Goal: Transaction & Acquisition: Purchase product/service

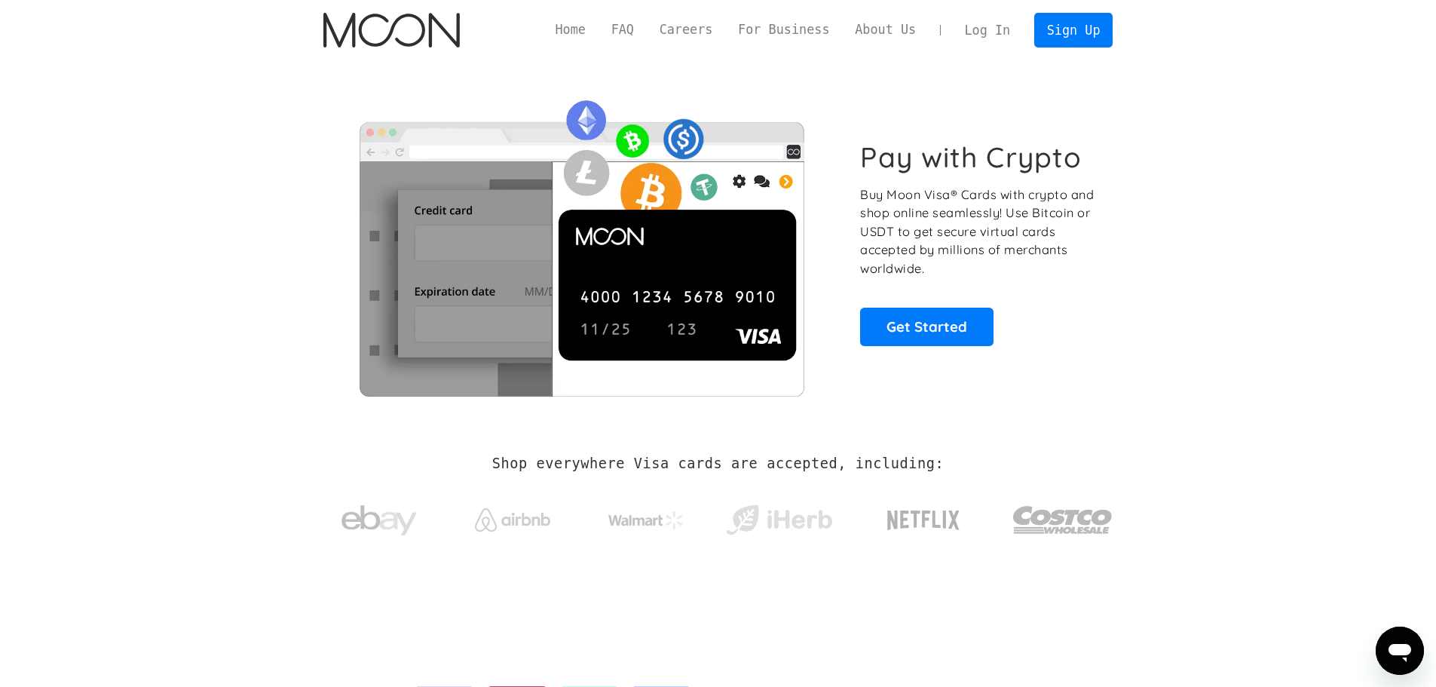
click at [992, 32] on link "Log In" at bounding box center [987, 30] width 71 height 33
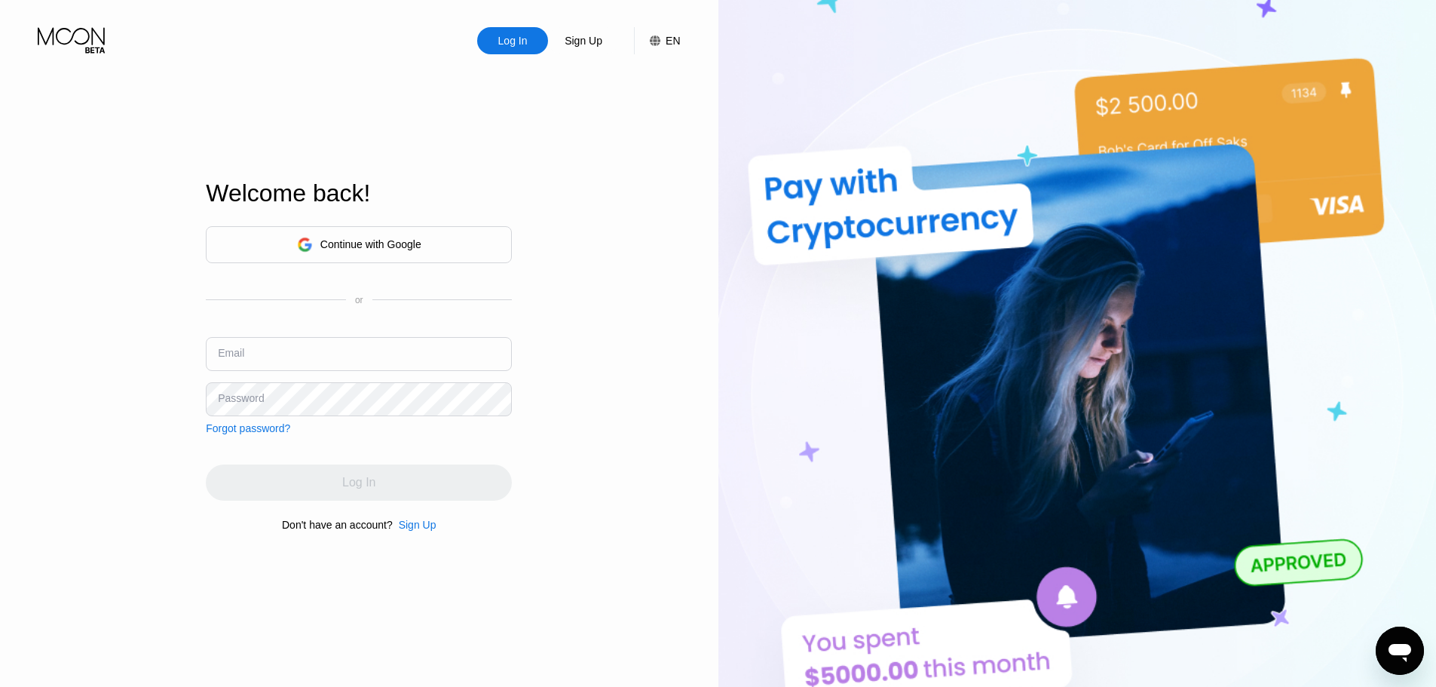
click at [369, 341] on input "text" at bounding box center [359, 354] width 306 height 34
paste input "danieltompkins1959@maillv.com spinvxuqY!8193 spinvxuqY!8193_"
drag, startPoint x: 431, startPoint y: 360, endPoint x: 542, endPoint y: 358, distance: 110.8
click at [542, 358] on div "Log In Sign Up EN Language English Save Welcome back! Continue with Google or E…" at bounding box center [359, 377] width 718 height 755
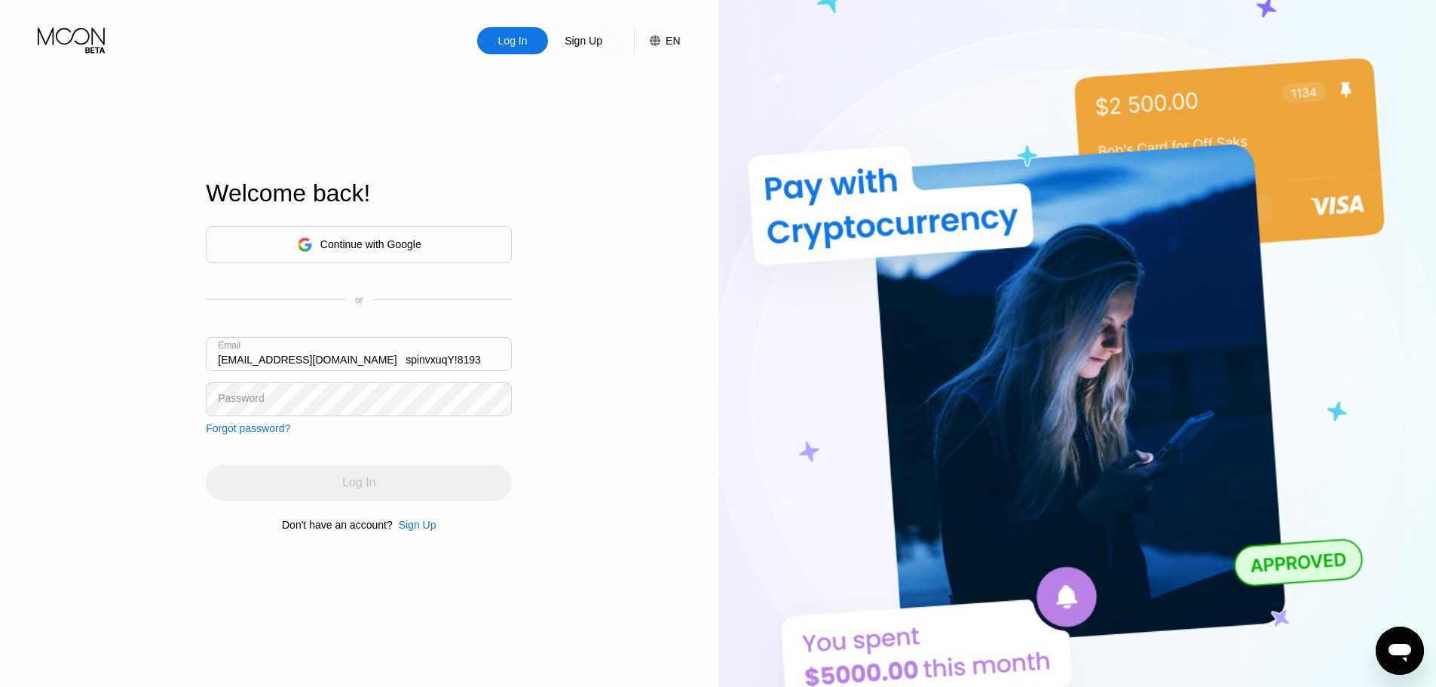
scroll to position [0, 0]
drag, startPoint x: 460, startPoint y: 360, endPoint x: 118, endPoint y: 372, distance: 341.6
click at [122, 372] on div "Log In Sign Up EN Language English Save Welcome back! Continue with Google or E…" at bounding box center [359, 377] width 718 height 755
click at [410, 361] on input "danieltompkins1959@maillv.com spinvxuqY!8193" at bounding box center [359, 354] width 306 height 34
drag, startPoint x: 460, startPoint y: 356, endPoint x: 374, endPoint y: 359, distance: 86.7
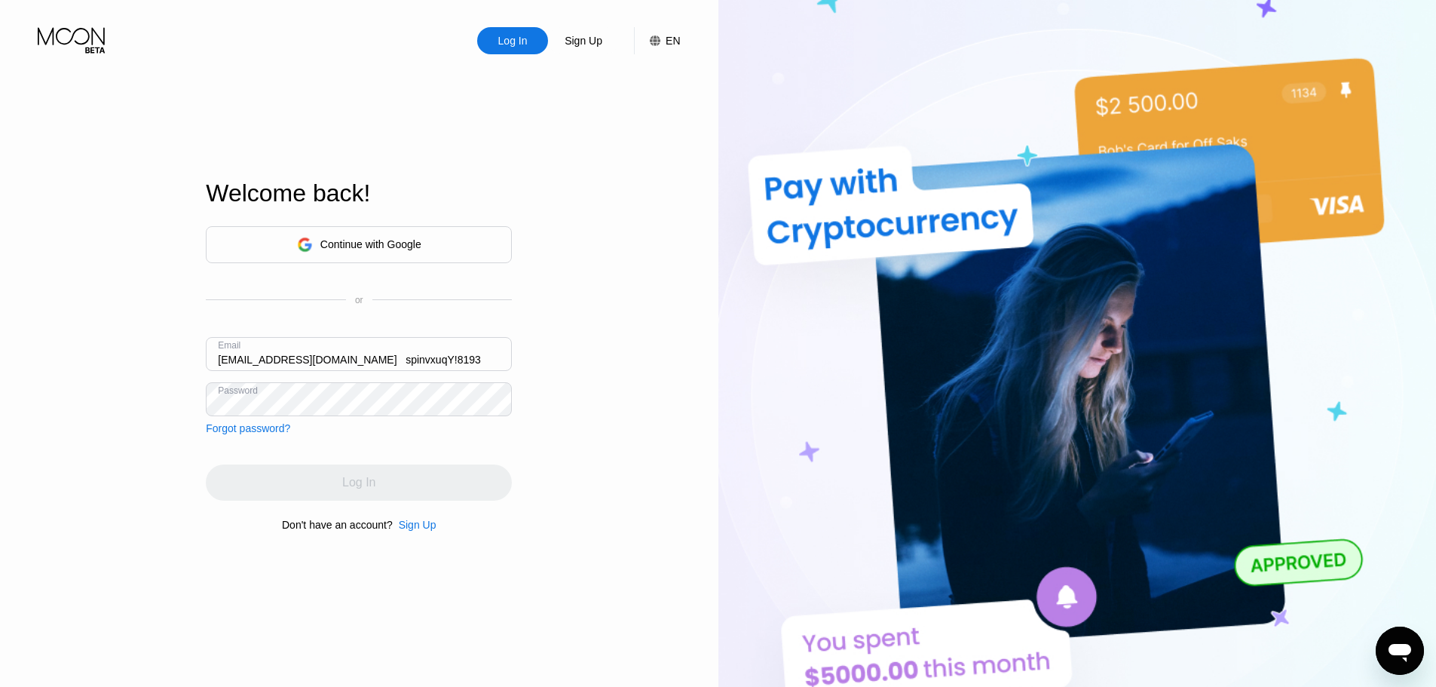
click at [374, 359] on input "danieltompkins1959@maillv.com spinvxuqY!8193" at bounding box center [359, 354] width 306 height 34
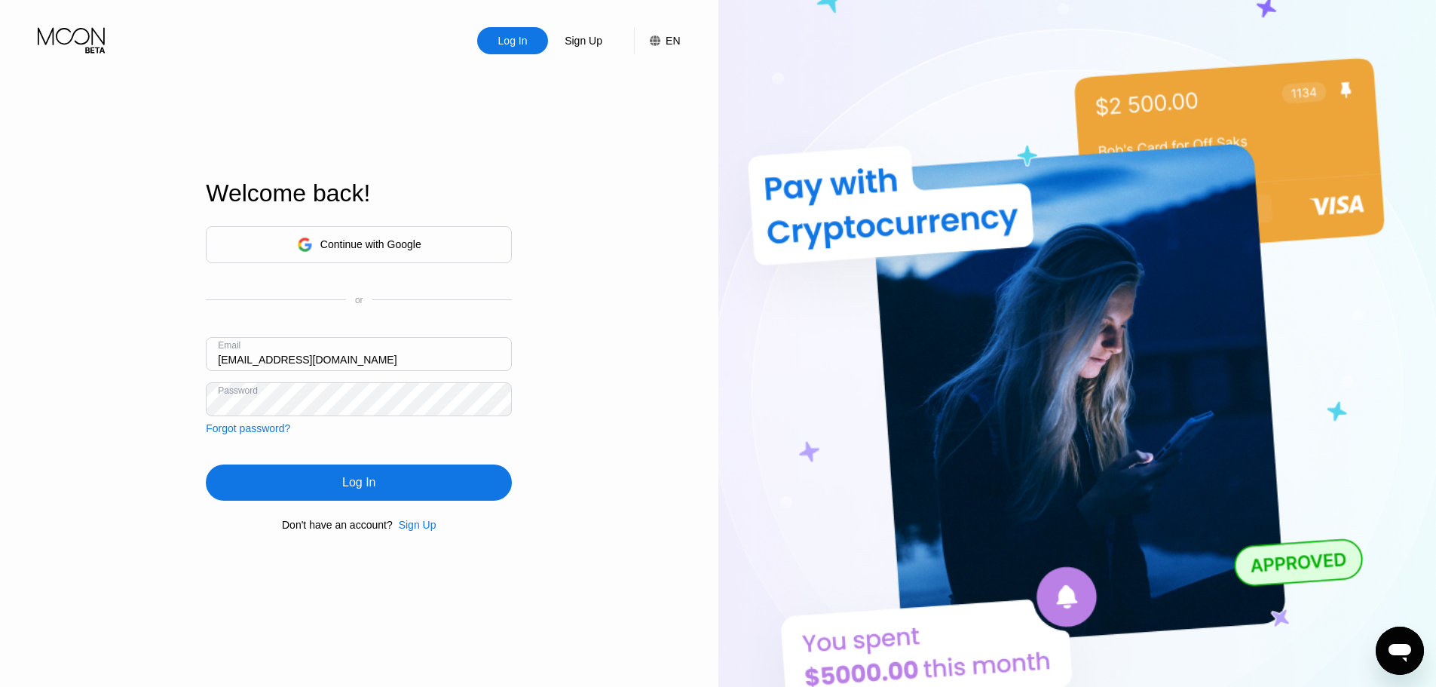
type input "danieltompkins1959@maillv.com"
click at [407, 485] on div "Log In" at bounding box center [359, 482] width 306 height 36
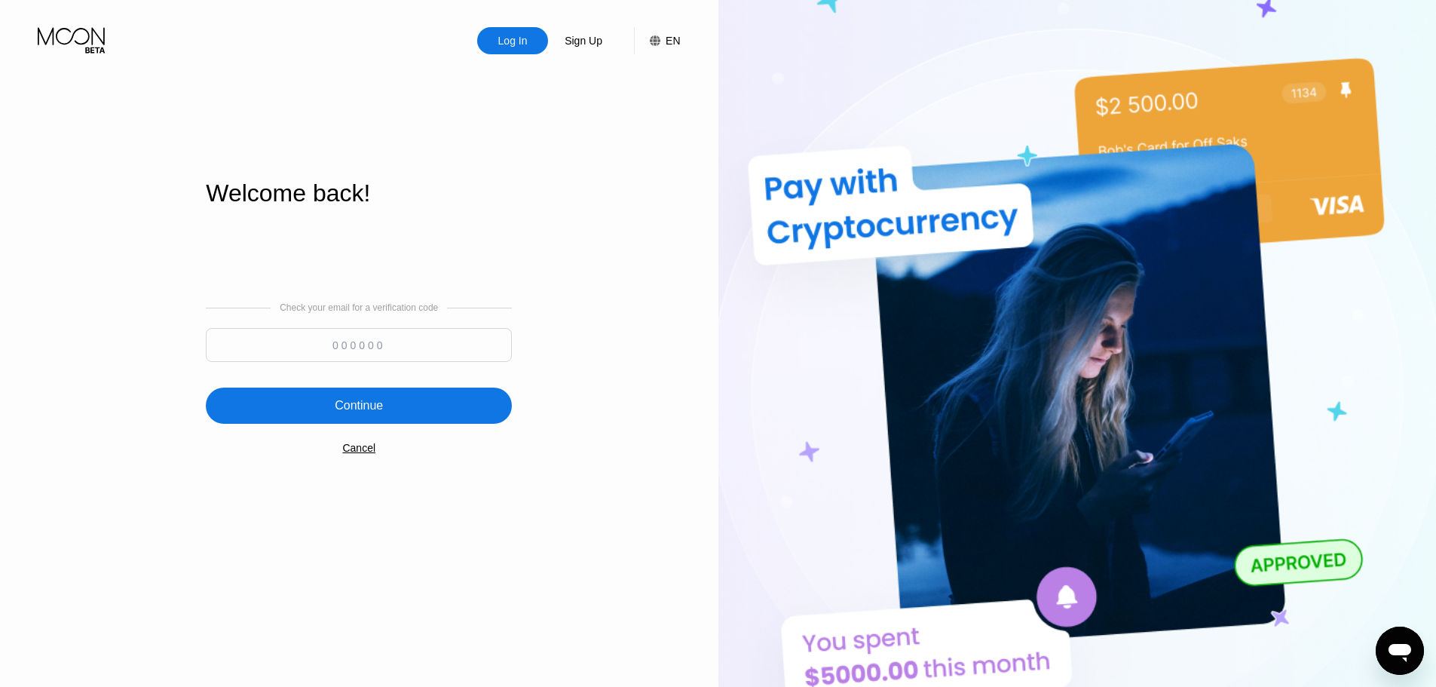
click at [401, 343] on input at bounding box center [359, 345] width 306 height 34
paste input "930946"
type input "930946"
click at [408, 406] on div "Continue" at bounding box center [359, 405] width 306 height 36
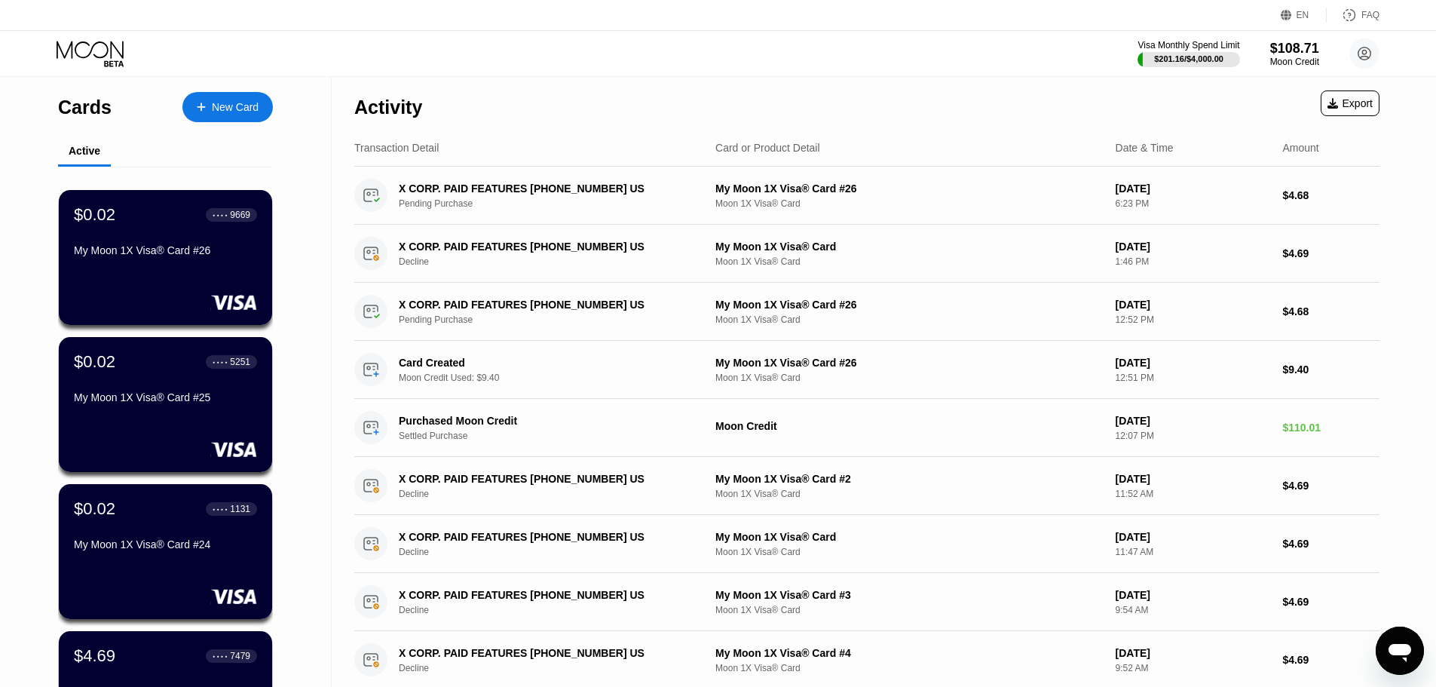
click at [215, 113] on div "New Card" at bounding box center [235, 107] width 47 height 13
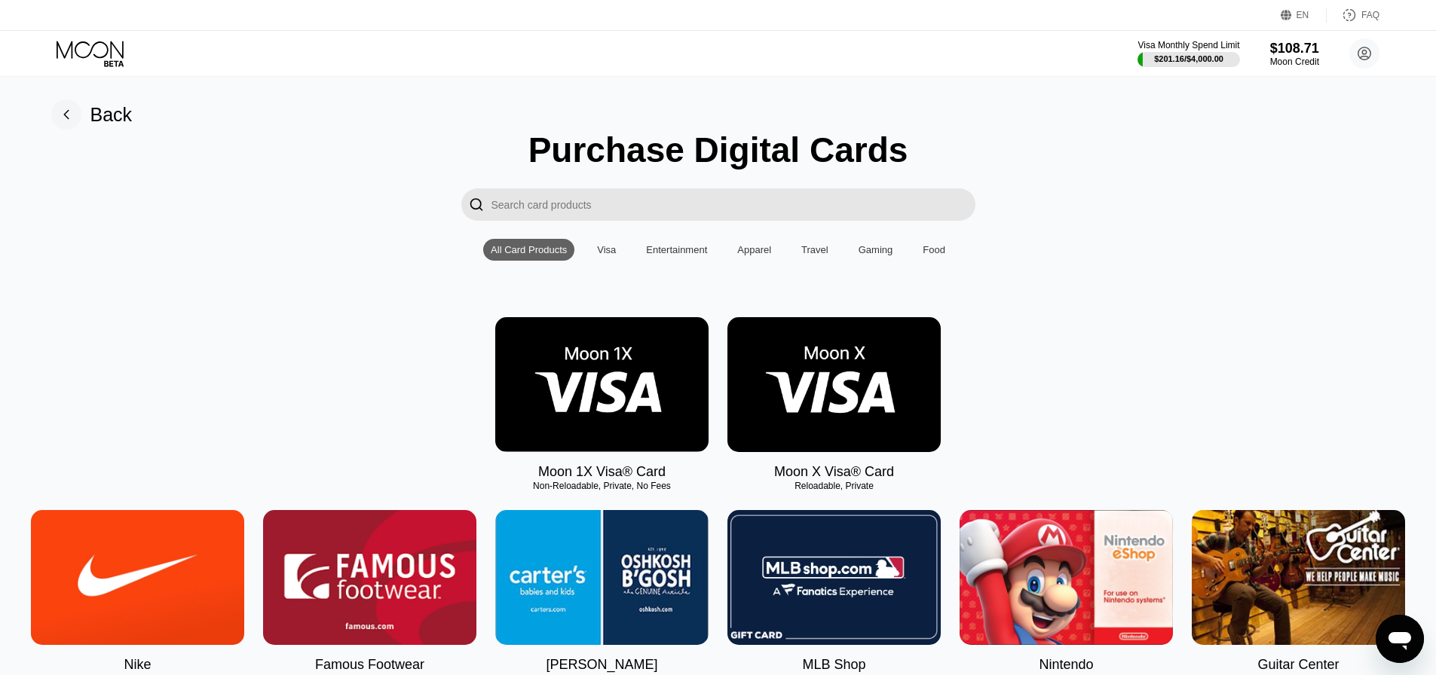
click at [589, 386] on img at bounding box center [601, 384] width 213 height 135
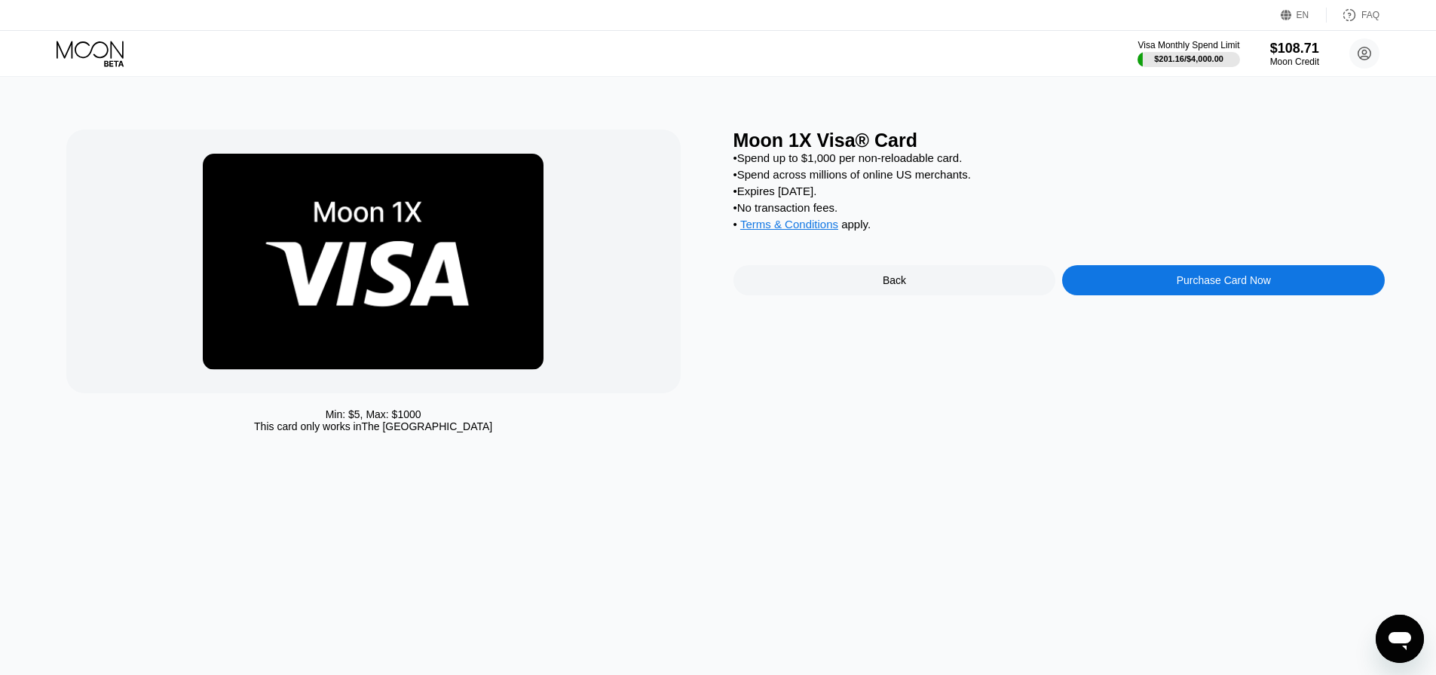
click at [1140, 291] on div "Purchase Card Now" at bounding box center [1223, 280] width 323 height 30
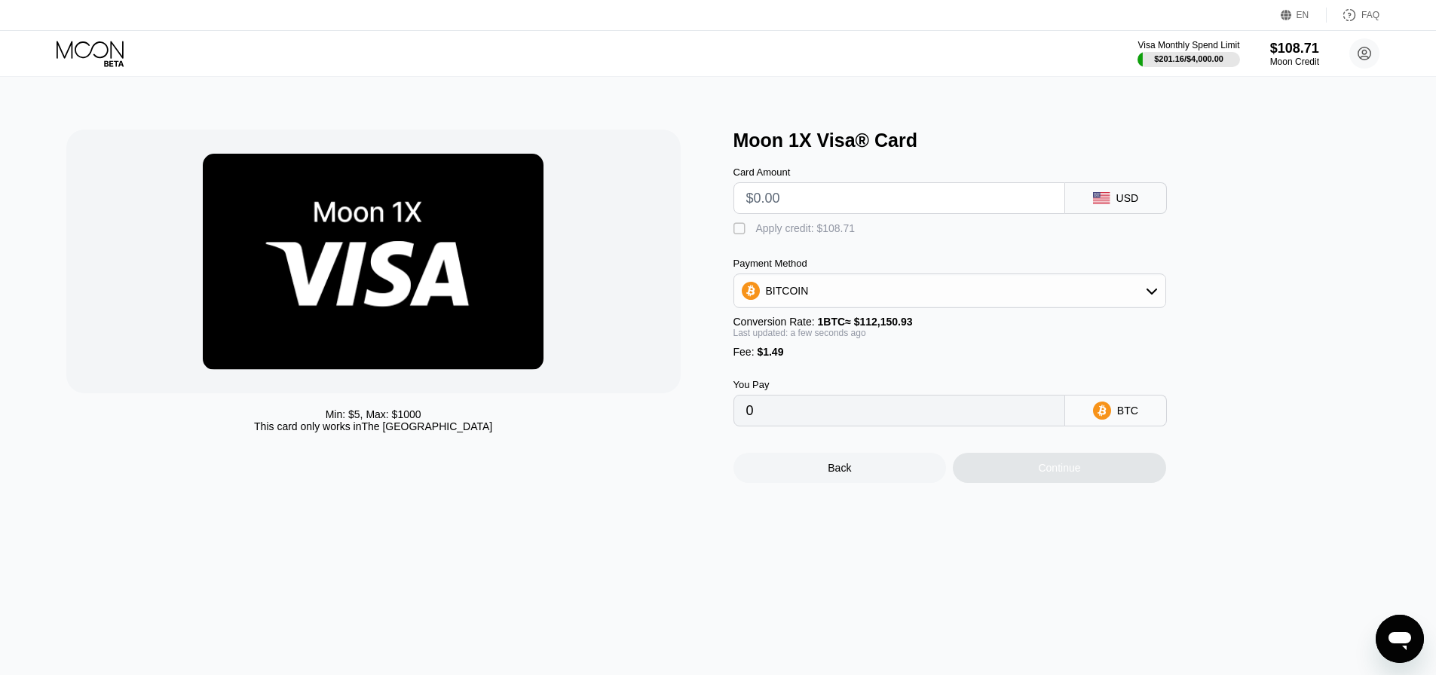
click at [778, 200] on input "text" at bounding box center [899, 198] width 306 height 30
type input "$9"
type input "0.00009354"
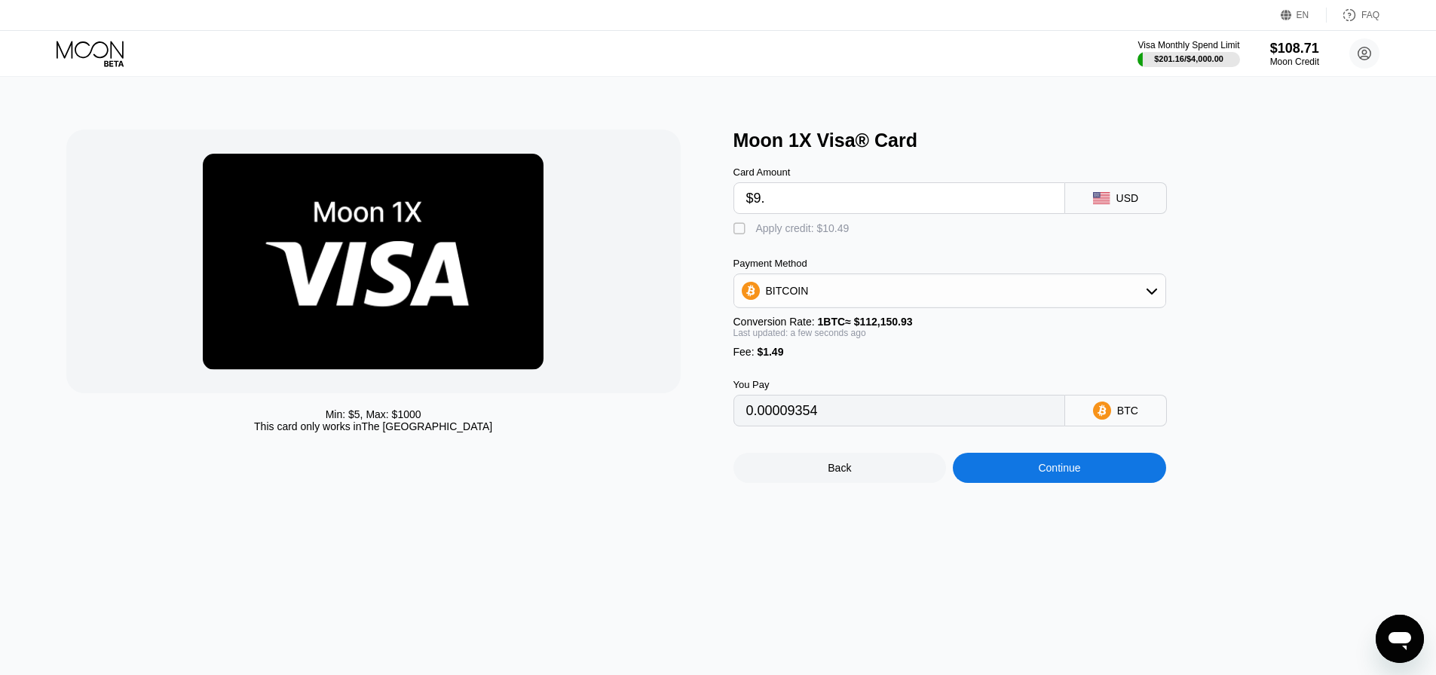
type input "$9.5"
type input "0.00009800"
type input "$9.5"
click at [772, 229] on div "Apply credit: $10.99" at bounding box center [802, 228] width 93 height 12
type input "0"
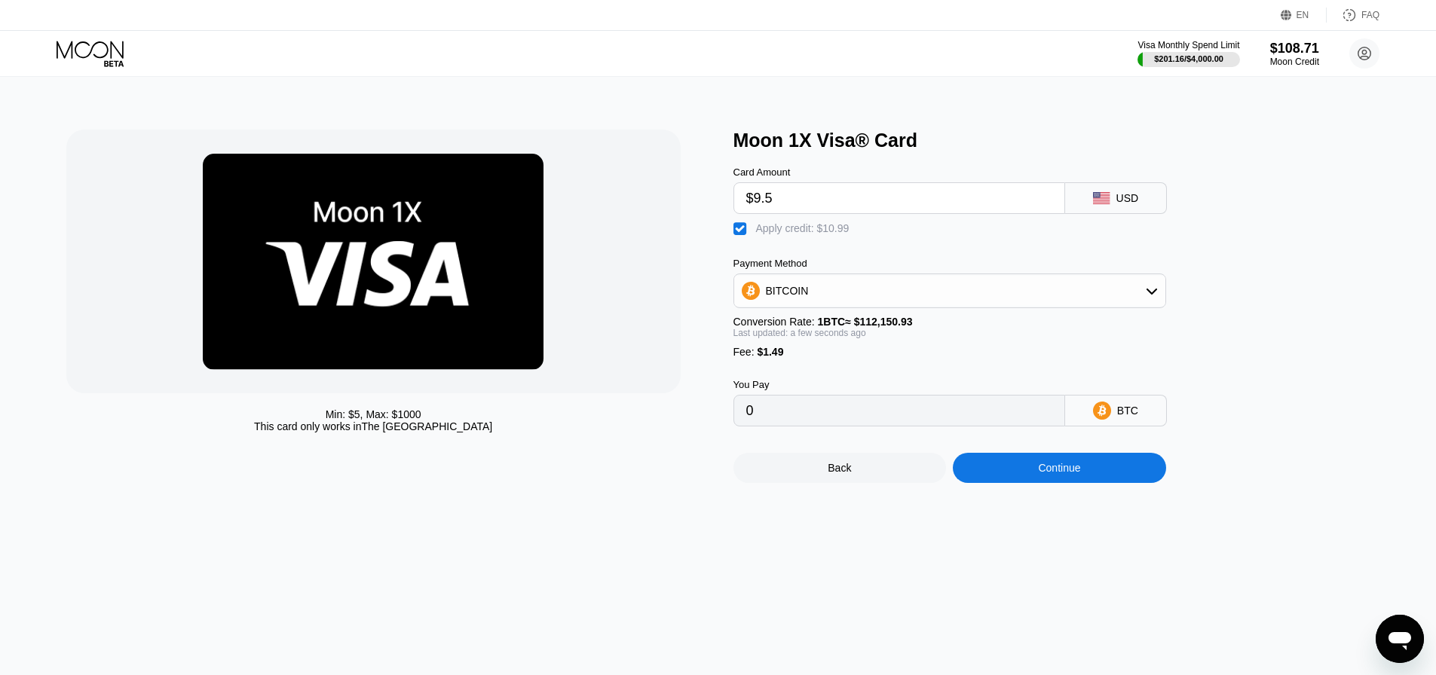
click at [1032, 482] on div "Continue" at bounding box center [1059, 468] width 213 height 30
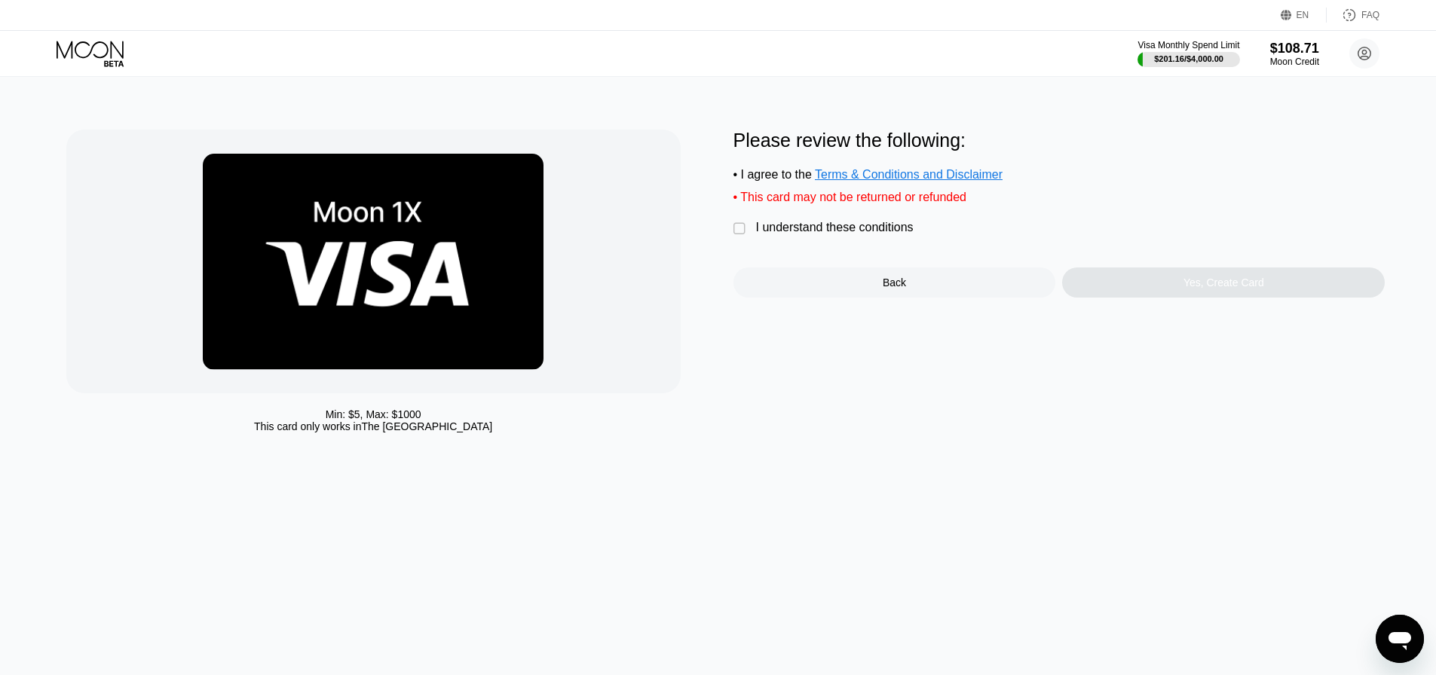
click at [800, 234] on div "I understand these conditions" at bounding box center [835, 228] width 158 height 14
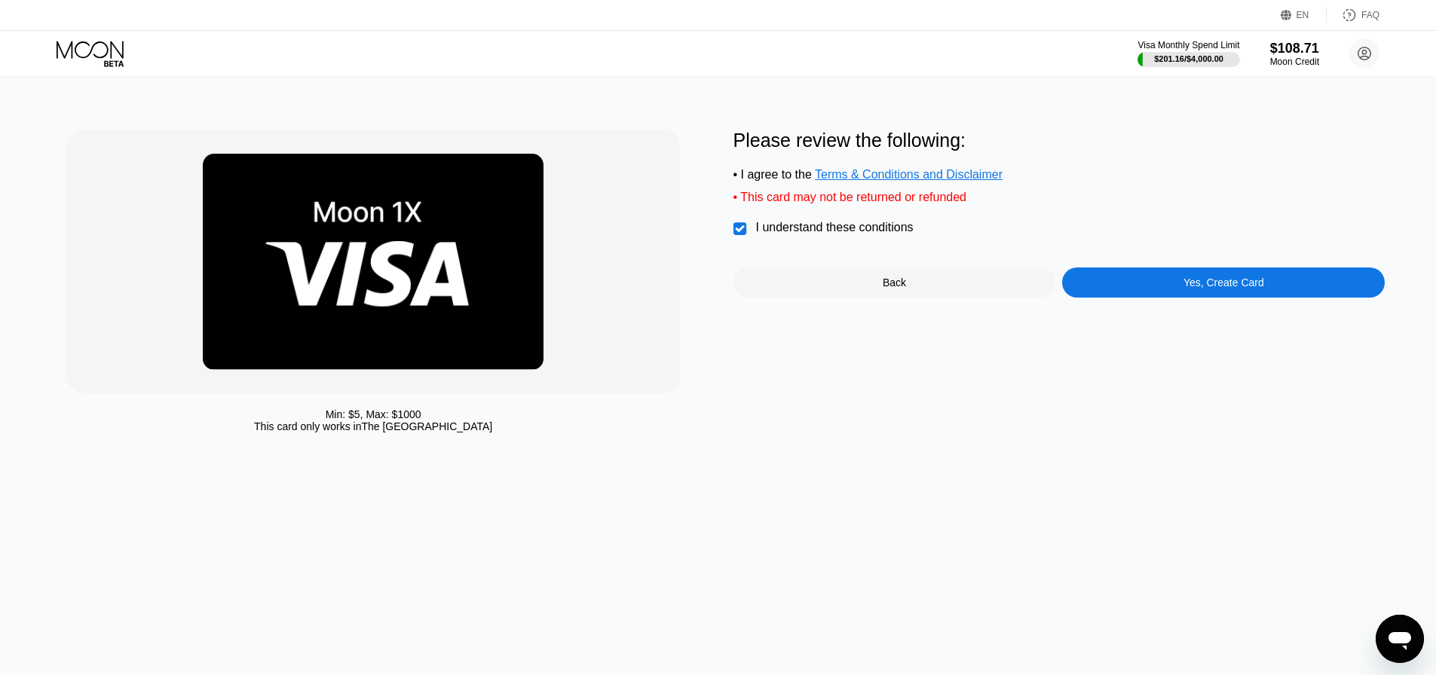
click at [1091, 297] on div "Yes, Create Card" at bounding box center [1223, 283] width 323 height 30
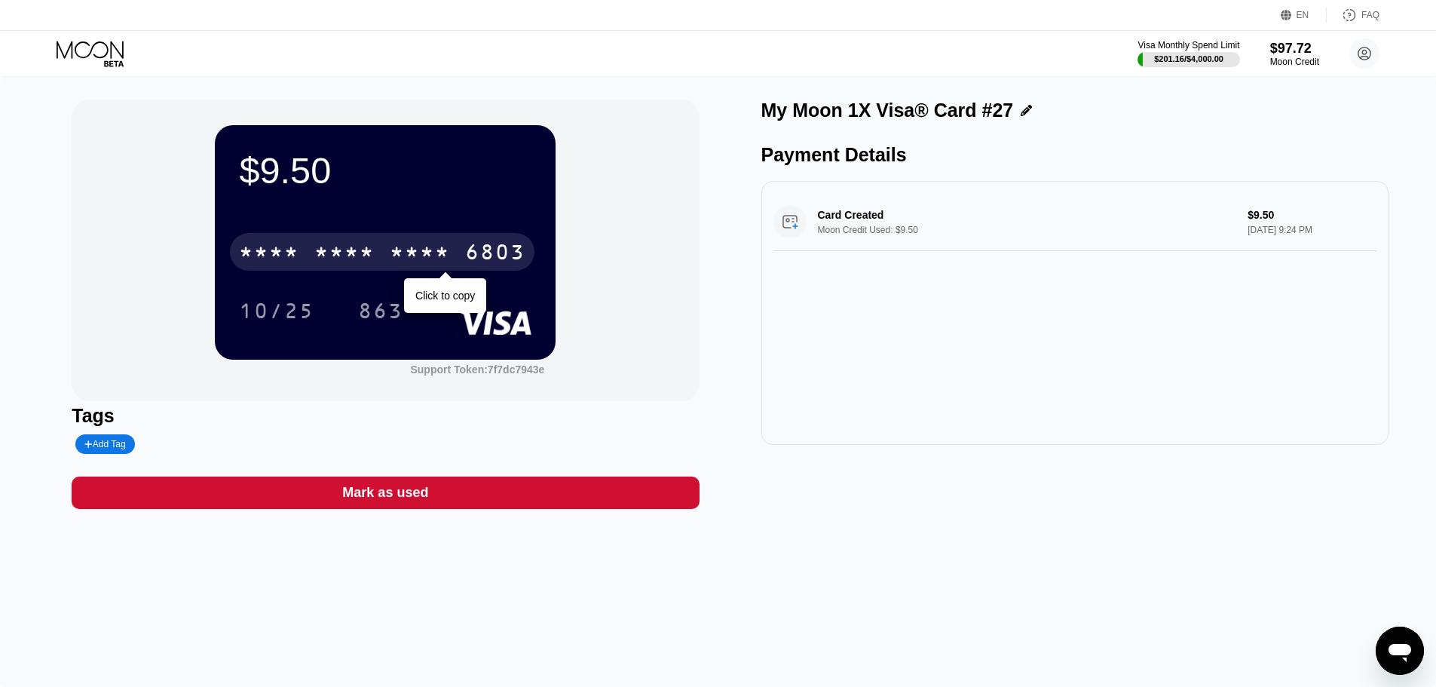
click at [414, 266] on div "* * * *" at bounding box center [420, 254] width 60 height 24
click at [408, 262] on div "2717" at bounding box center [420, 254] width 60 height 24
click at [389, 253] on div "* * * * * * * * * * * * 6803" at bounding box center [382, 252] width 304 height 38
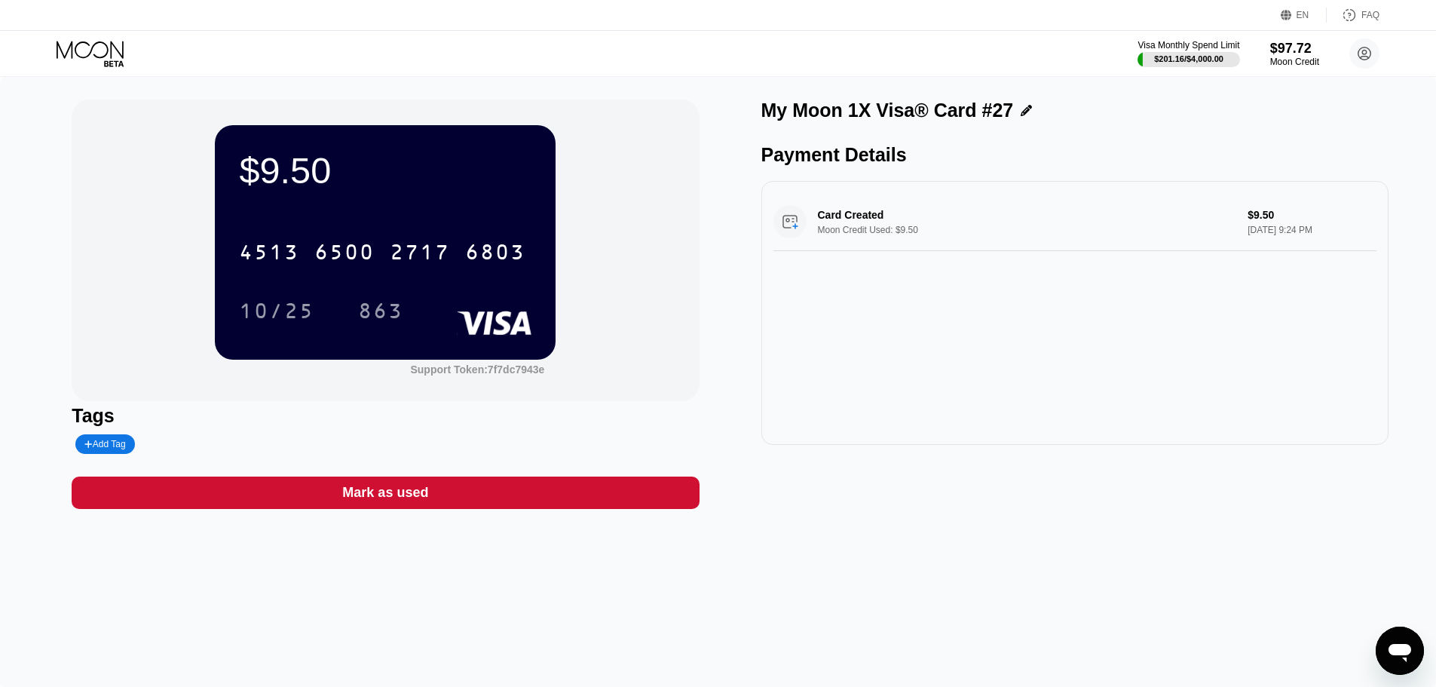
click at [96, 32] on div "Visa Monthly Spend Limit $201.16 / $4,000.00 $97.72 Moon Credit danieltompkins1…" at bounding box center [718, 53] width 1436 height 45
click at [101, 50] on icon at bounding box center [92, 54] width 70 height 26
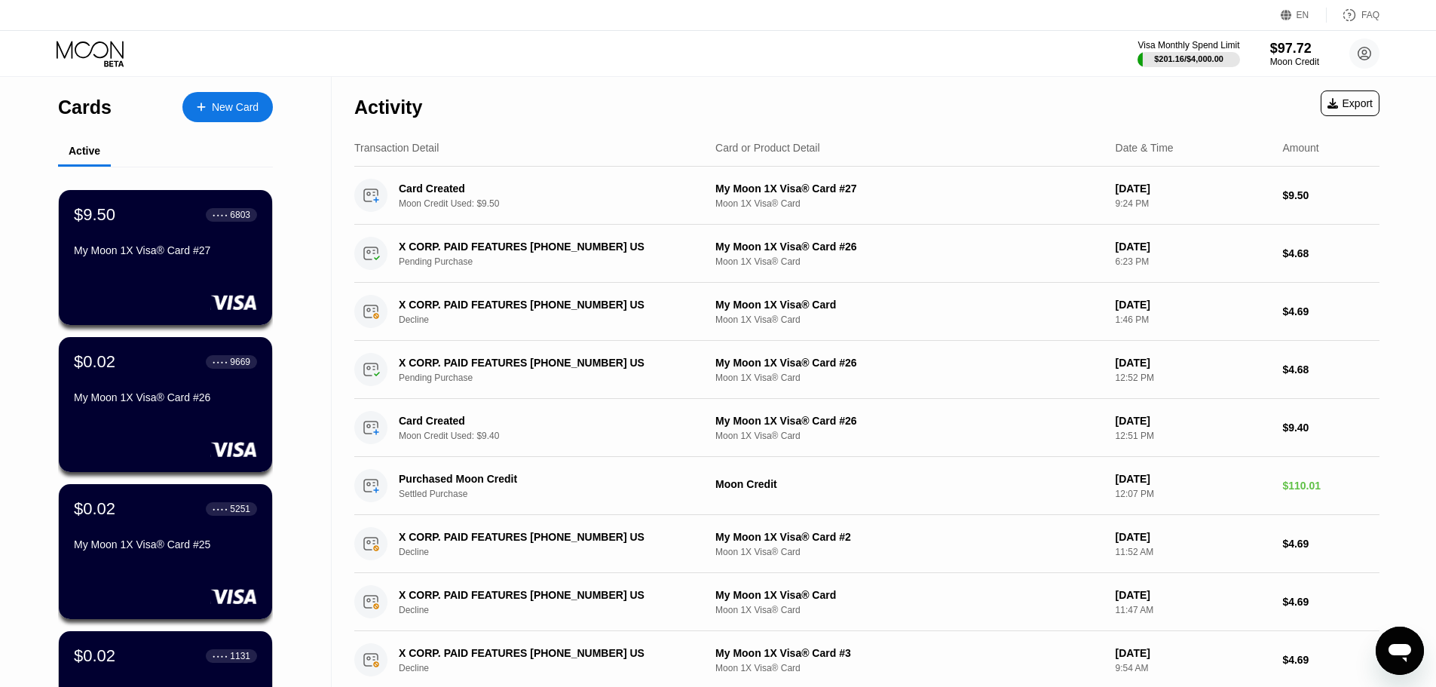
click at [210, 109] on div at bounding box center [209, 107] width 6 height 13
